Goal: Task Accomplishment & Management: Manage account settings

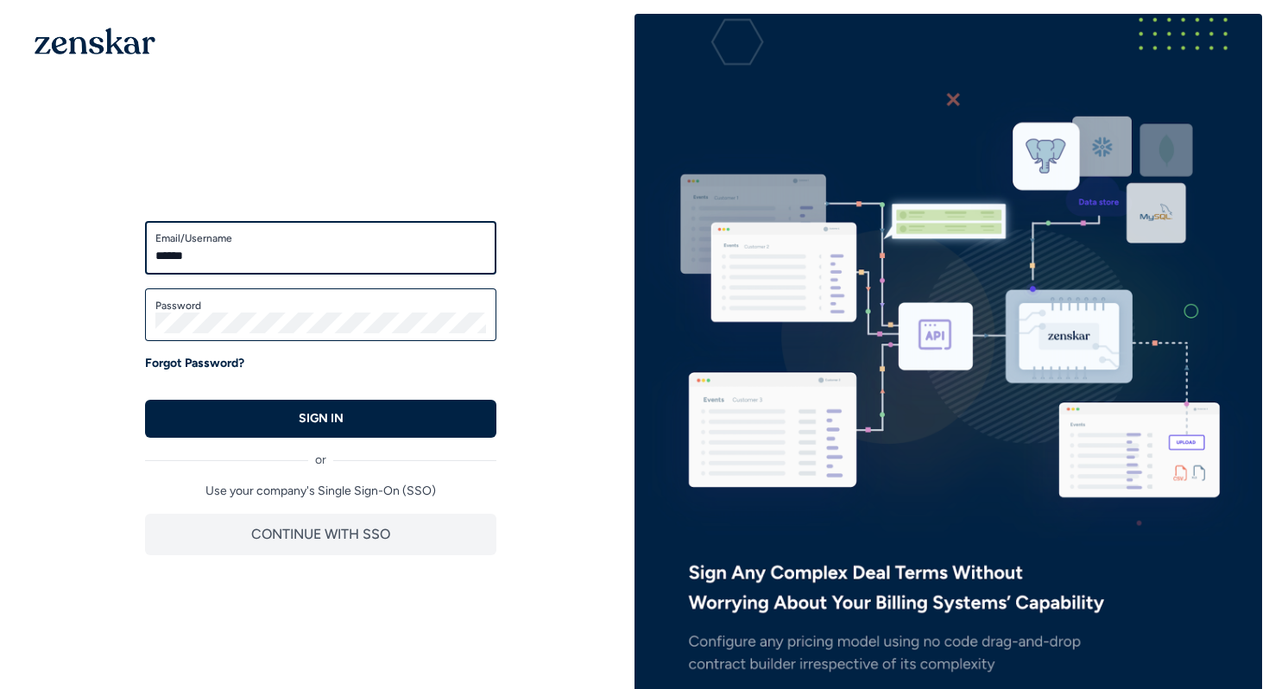
type input "*"
type input "***"
type input "**********"
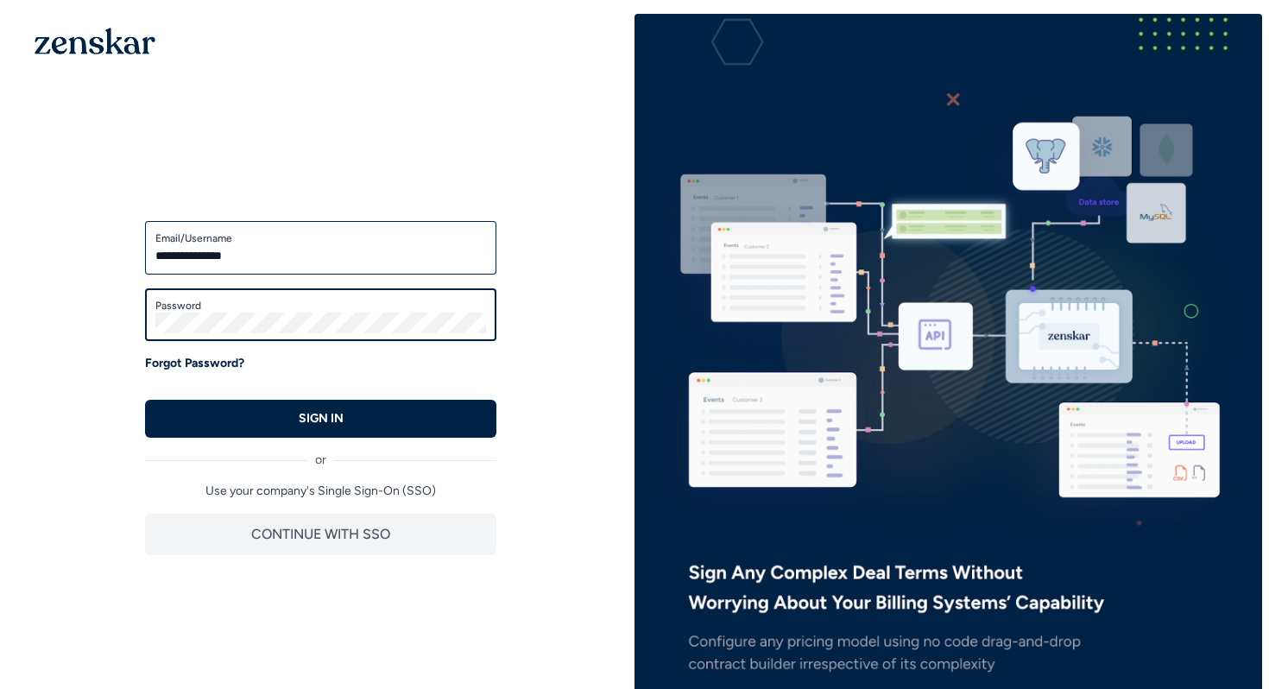
click at [145, 400] on button "SIGN IN" at bounding box center [320, 419] width 351 height 38
